Goal: Find specific page/section: Find specific page/section

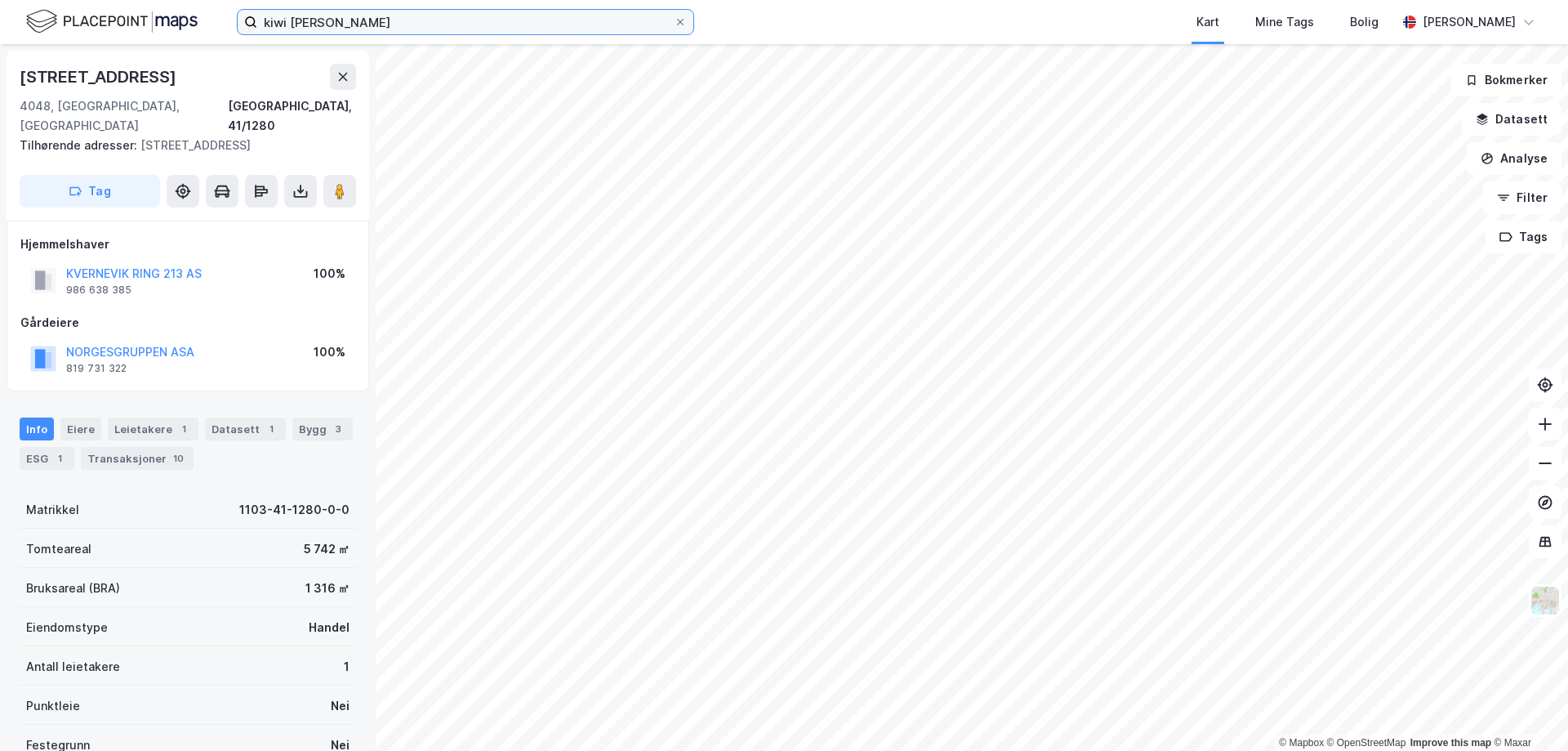
click at [336, 23] on input "kiwi [PERSON_NAME]" at bounding box center [465, 21] width 417 height 24
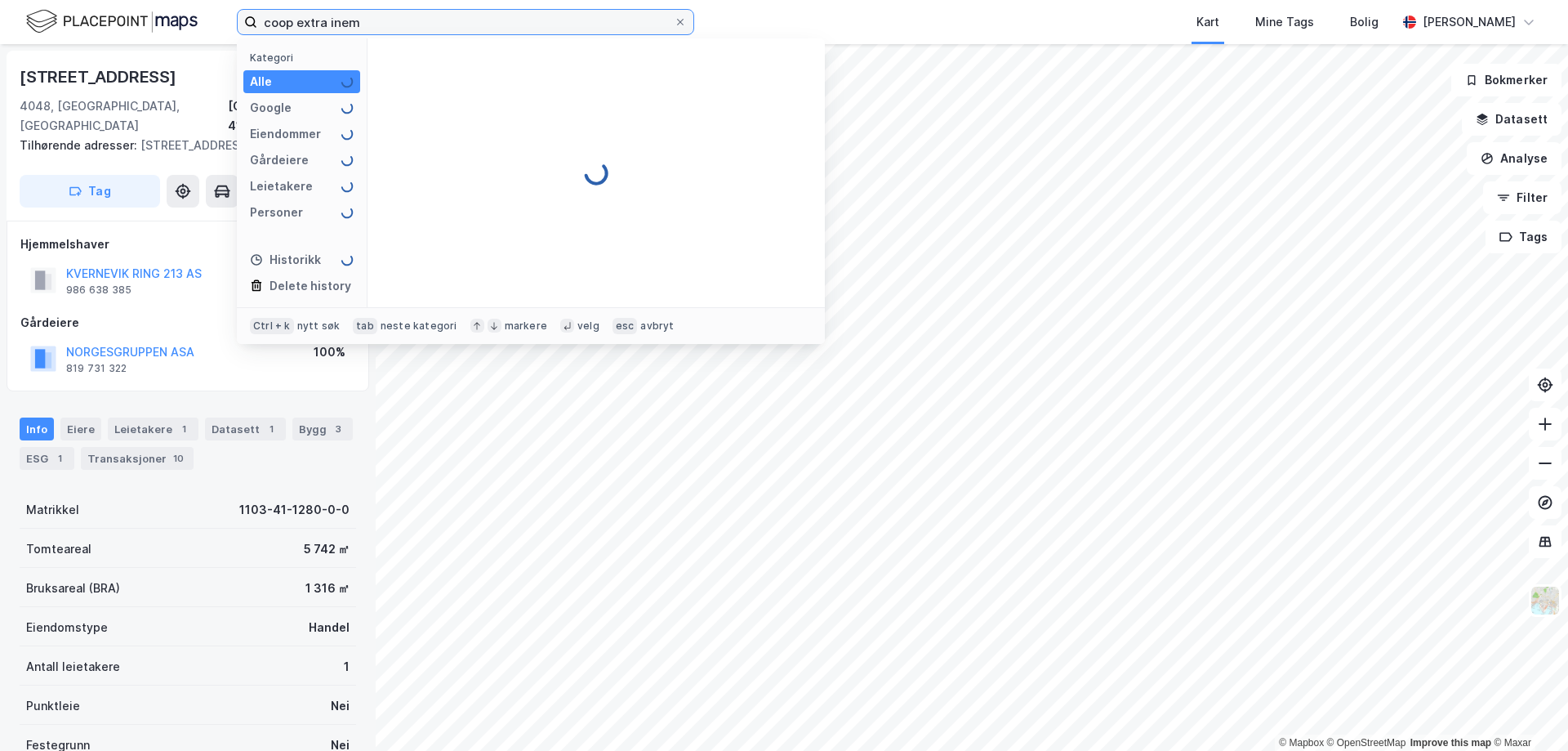
click at [336, 23] on input "coop extra inem" at bounding box center [465, 21] width 417 height 24
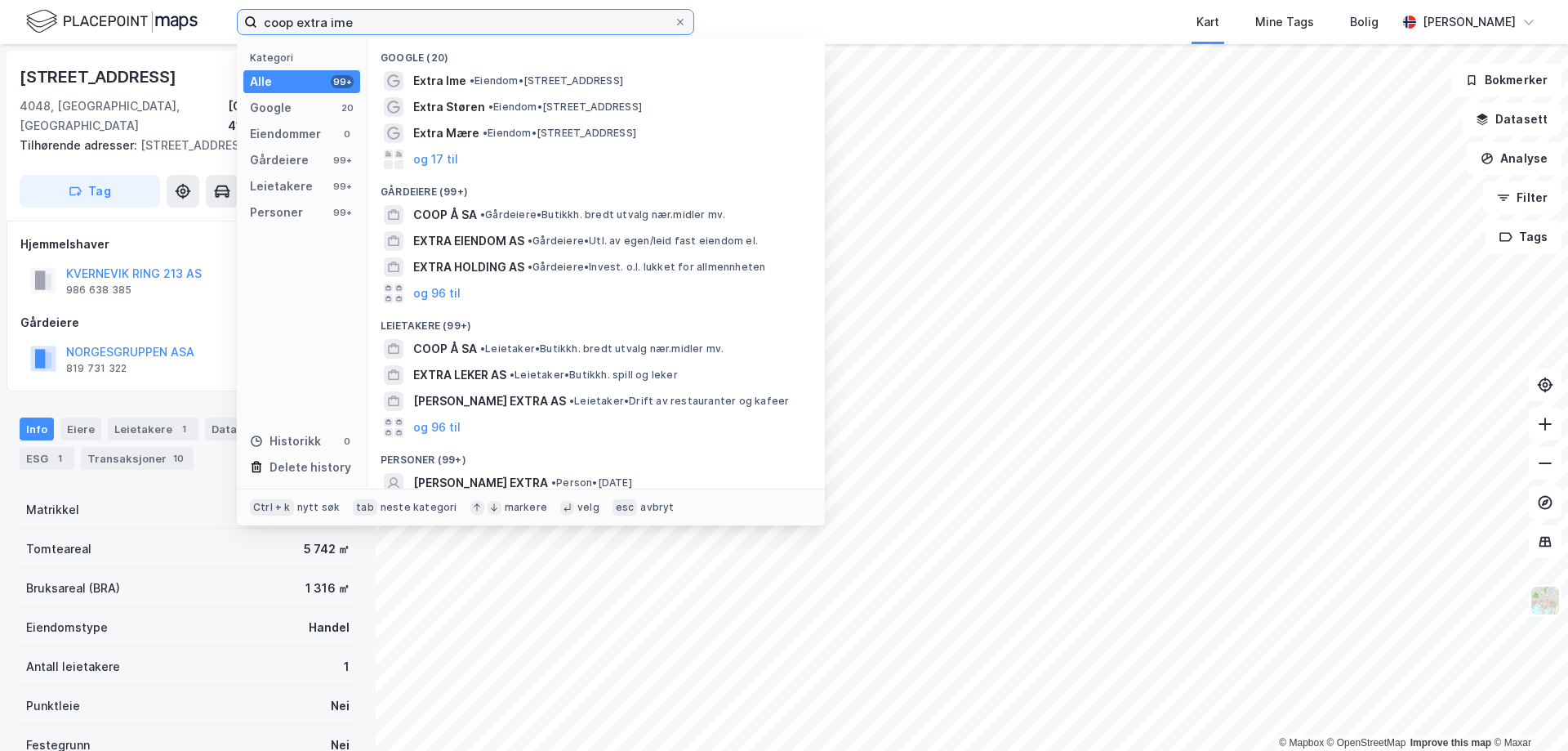
type input "coop extra ime"
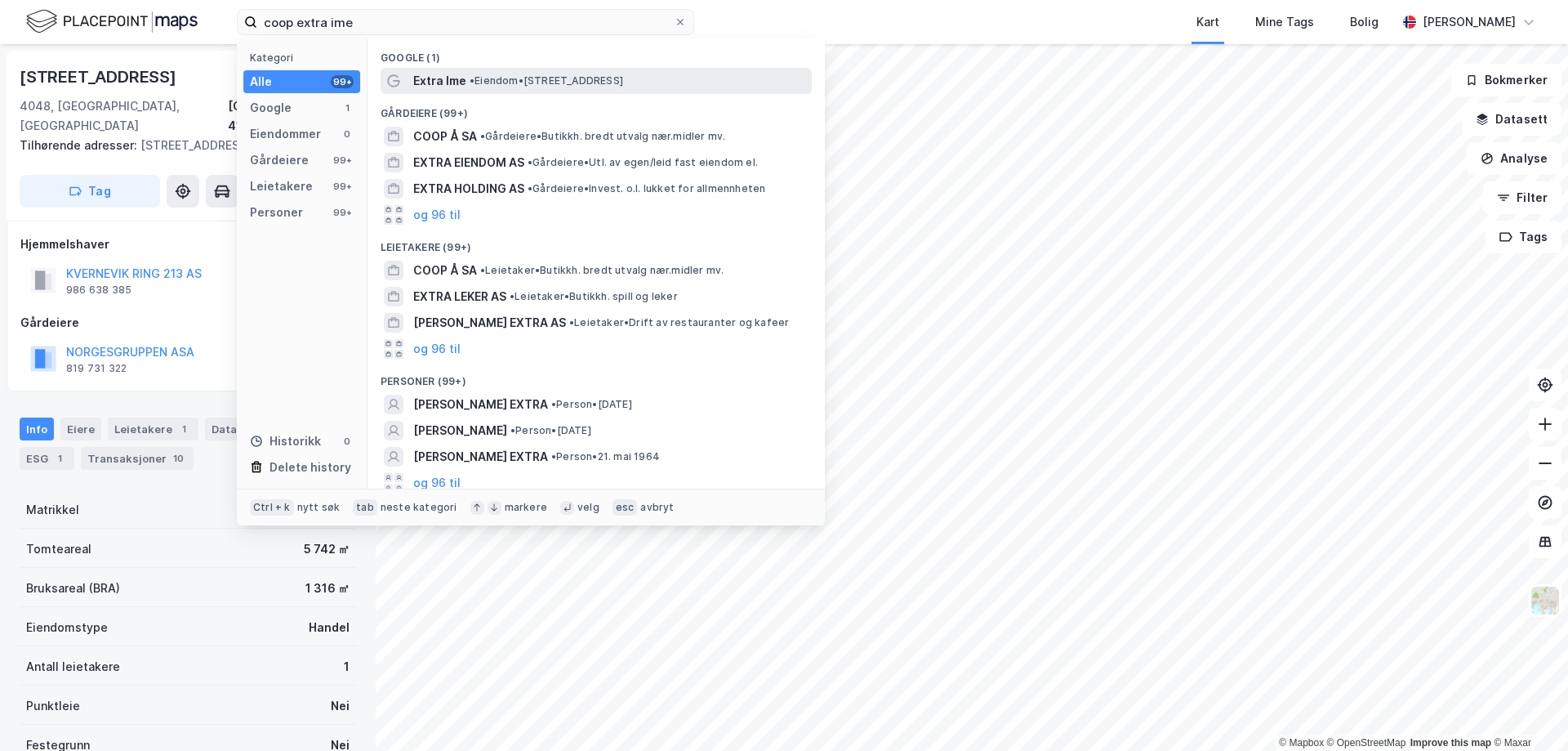
click at [480, 84] on span "• Eiendom • [STREET_ADDRESS]" at bounding box center [546, 81] width 153 height 13
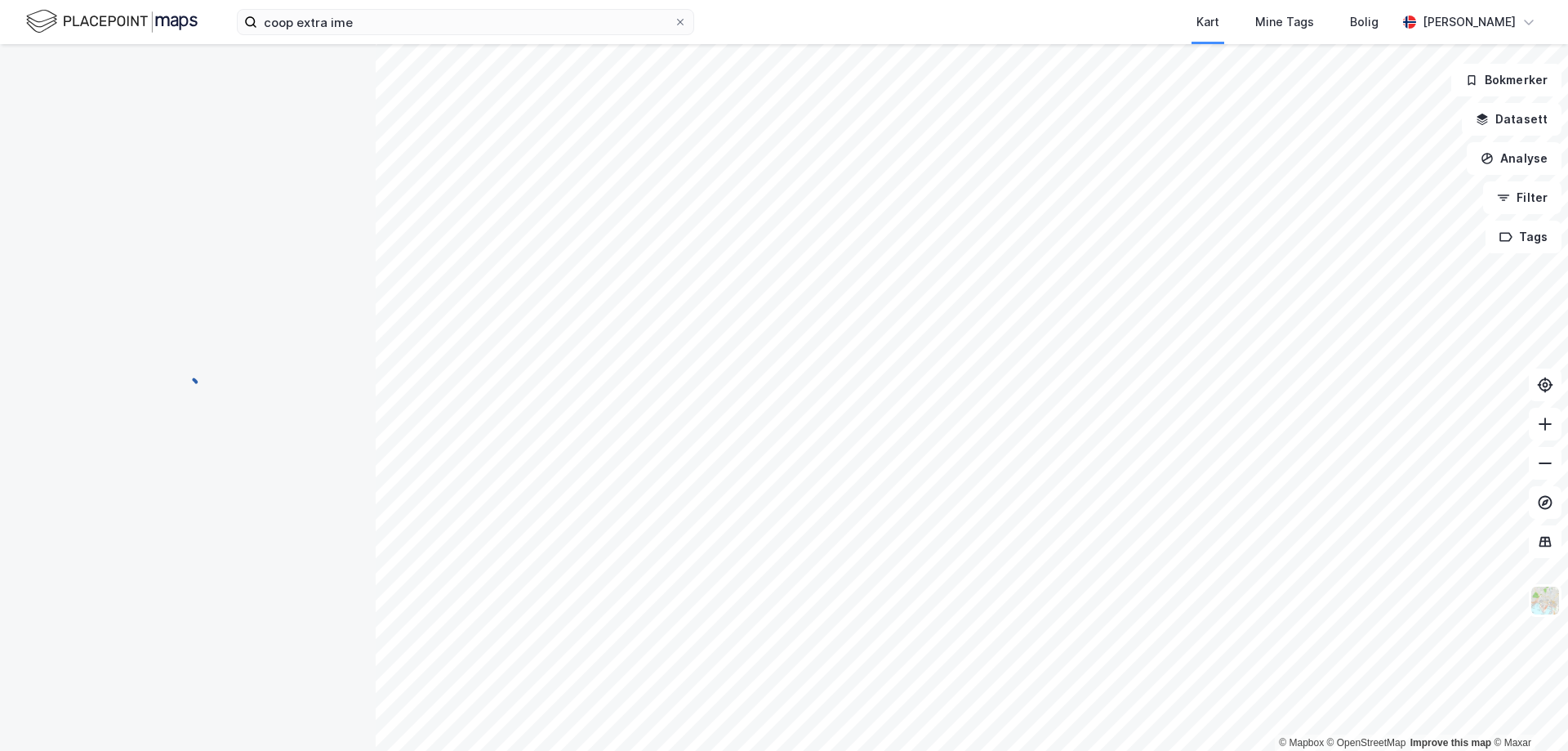
scroll to position [34, 0]
